Goal: Entertainment & Leisure: Consume media (video, audio)

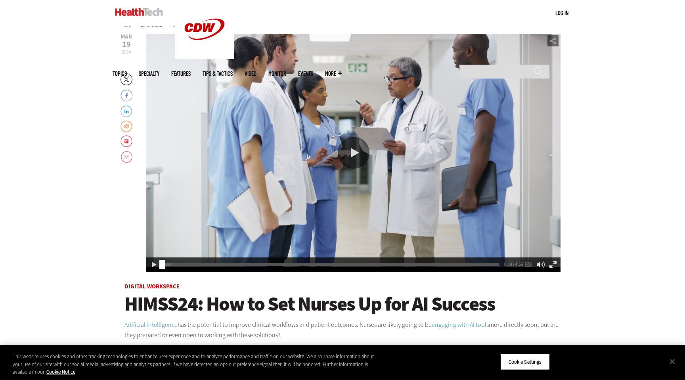
scroll to position [100, 0]
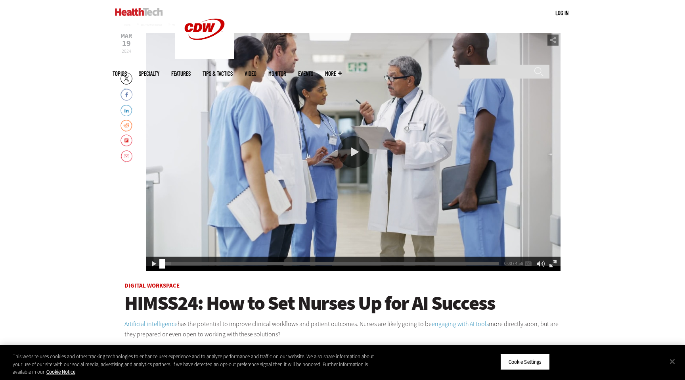
click at [354, 150] on div "Play or Pause Video" at bounding box center [354, 152] width 32 height 32
click at [392, 149] on div "Video viewer" at bounding box center [353, 152] width 414 height 238
click at [390, 149] on div "Video viewer" at bounding box center [353, 152] width 414 height 238
click at [153, 261] on div "Pause" at bounding box center [153, 263] width 11 height 11
click at [259, 263] on div "1:35" at bounding box center [332, 262] width 340 height 0
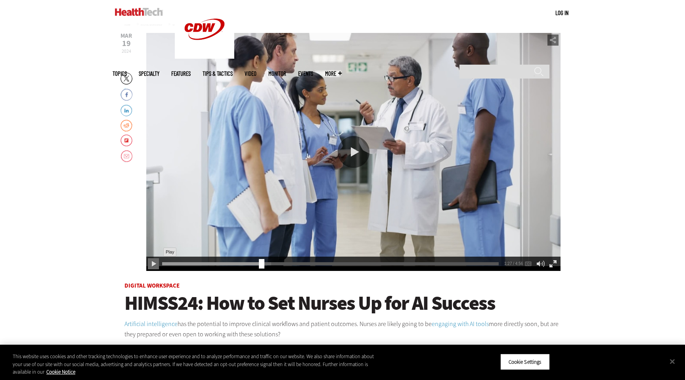
click at [155, 264] on div "Play" at bounding box center [153, 263] width 11 height 11
click at [366, 213] on div "video is playing" at bounding box center [353, 152] width 414 height 238
click at [384, 262] on div "3:19 3:19 / 4:56 AUDIO default" at bounding box center [353, 264] width 414 height 14
click at [385, 263] on div "3:18" at bounding box center [332, 262] width 340 height 0
click at [355, 150] on div "Play or Pause Video" at bounding box center [354, 152] width 32 height 32
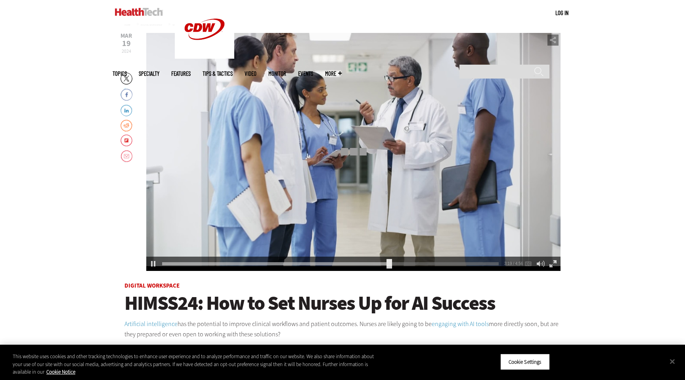
click at [357, 148] on div "Play or Pause Video" at bounding box center [354, 152] width 32 height 32
click at [376, 261] on div "3:19 3:19 / 4:56 AUDIO default" at bounding box center [353, 264] width 414 height 14
click at [356, 155] on div "Play or Pause Video" at bounding box center [354, 152] width 32 height 32
click at [385, 262] on div "3:19" at bounding box center [332, 262] width 340 height 0
click at [363, 155] on div "Play or Pause Video" at bounding box center [354, 152] width 32 height 32
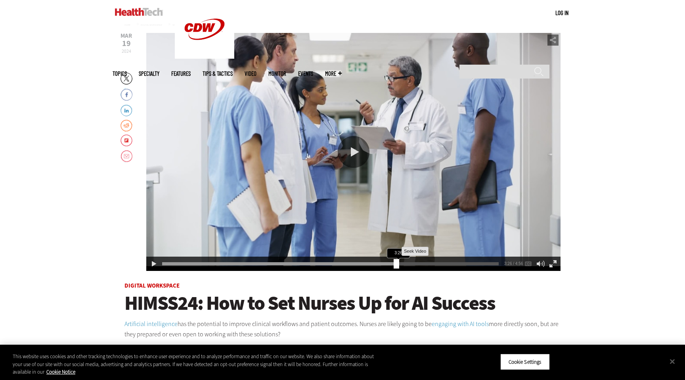
click at [394, 263] on div "3:26" at bounding box center [332, 262] width 340 height 0
click at [353, 151] on div "Play or Pause Video" at bounding box center [354, 152] width 32 height 32
click at [393, 262] on div "3:25" at bounding box center [332, 262] width 340 height 0
click at [370, 183] on div "video is playing" at bounding box center [353, 152] width 414 height 238
click at [394, 263] on div "3:27" at bounding box center [332, 262] width 340 height 0
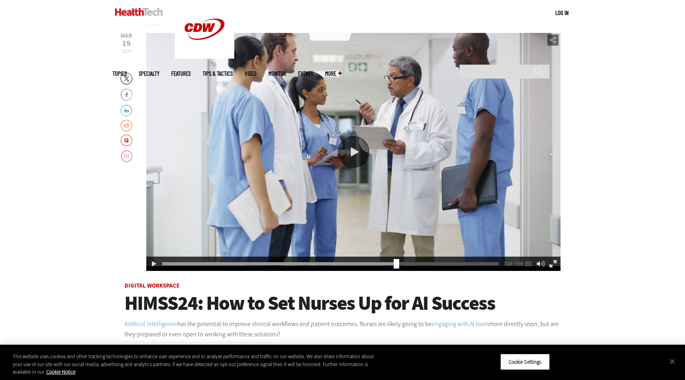
click at [364, 149] on div "Play or Pause Video" at bounding box center [354, 152] width 32 height 32
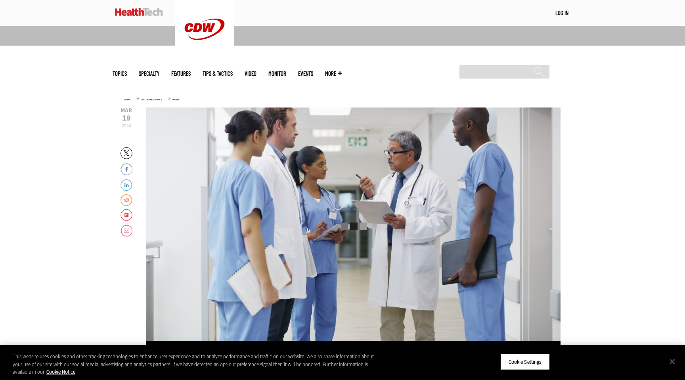
scroll to position [0, 0]
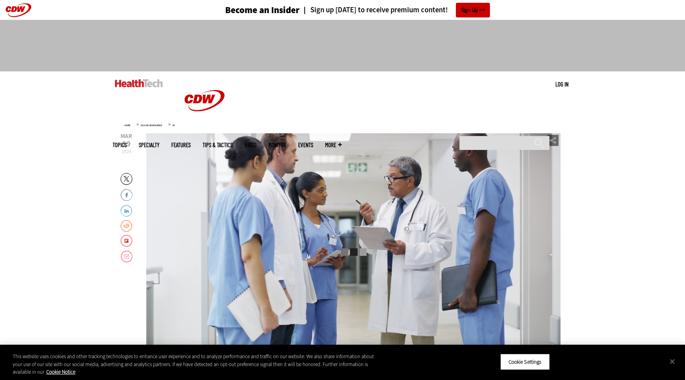
click at [298, 238] on div "video is playing" at bounding box center [353, 252] width 414 height 238
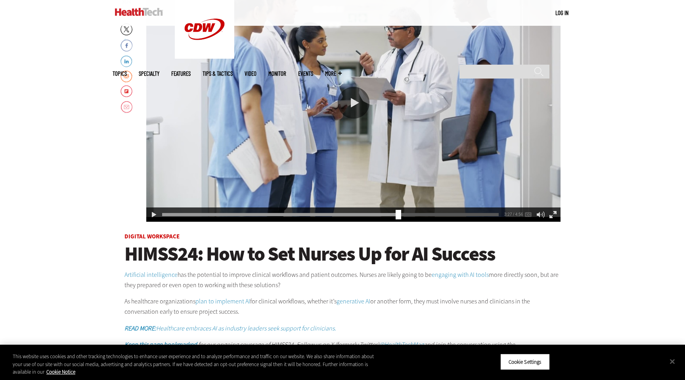
scroll to position [156, 0]
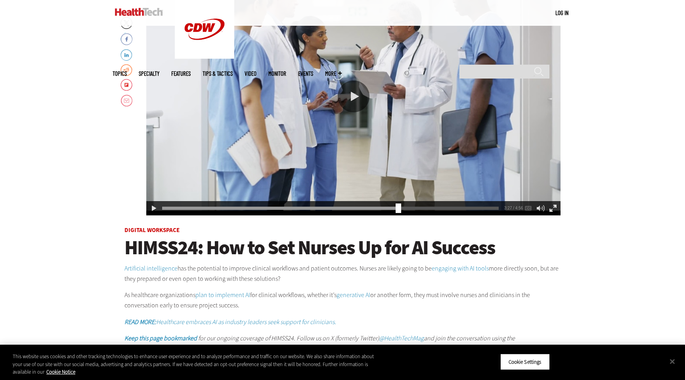
click at [354, 102] on div "Play or Pause Video" at bounding box center [354, 97] width 32 height 32
click at [395, 207] on div "3:27" at bounding box center [332, 207] width 340 height 0
click at [410, 205] on div "3:27 3:27 / 4:56 AUDIO default" at bounding box center [353, 208] width 414 height 14
click at [409, 211] on div "3:27 3:27 / 4:56 AUDIO default" at bounding box center [353, 208] width 414 height 14
click at [408, 207] on div "3:27" at bounding box center [332, 207] width 340 height 0
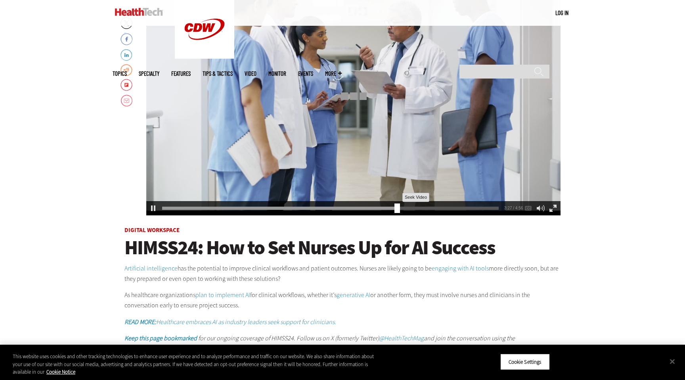
click at [395, 207] on div "3:27" at bounding box center [332, 207] width 340 height 0
click at [383, 207] on div "3:26" at bounding box center [332, 207] width 340 height 0
click at [403, 210] on div "3:27 3:27 / 4:56 AUDIO default" at bounding box center [353, 208] width 414 height 14
click at [394, 207] on div "3:26" at bounding box center [332, 207] width 340 height 0
click at [391, 207] on div "3:23" at bounding box center [332, 207] width 340 height 0
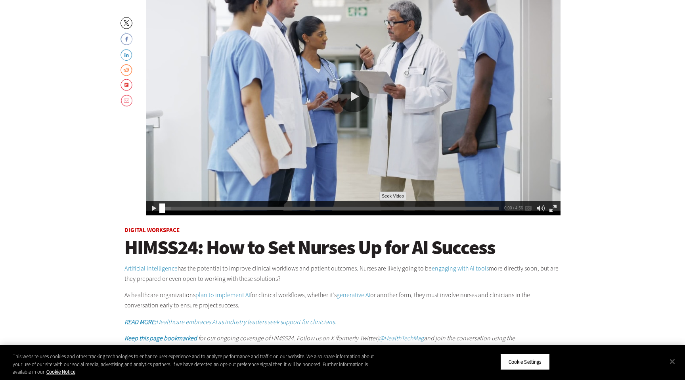
click at [370, 207] on div "0:00" at bounding box center [332, 207] width 340 height 0
click at [355, 101] on div "Play or Pause Video" at bounding box center [354, 97] width 32 height 32
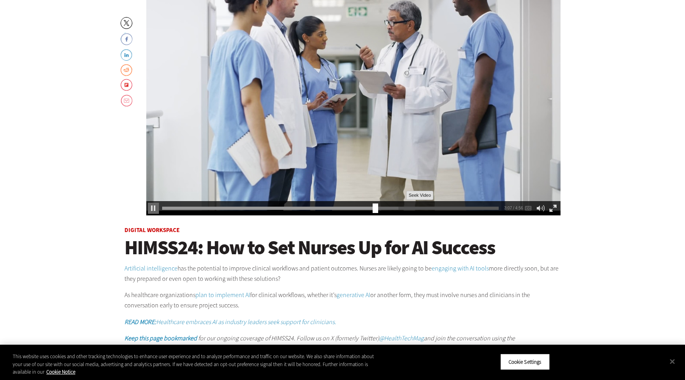
click at [399, 207] on div "3:07" at bounding box center [332, 207] width 340 height 0
click at [454, 207] on div "3:35" at bounding box center [332, 207] width 340 height 0
click at [403, 206] on div "3:35 3:35 / 4:56 AUDIO default" at bounding box center [353, 208] width 414 height 14
click at [401, 214] on div "3:35 3:35 / 4:56 AUDIO default" at bounding box center [353, 208] width 414 height 14
click at [401, 207] on div "3:35" at bounding box center [332, 207] width 340 height 0
